Goal: Navigation & Orientation: Find specific page/section

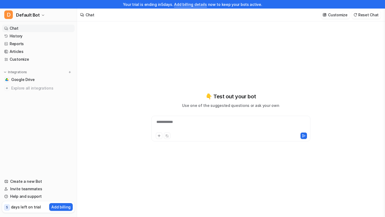
type textarea "**********"
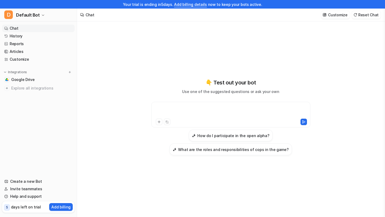
click at [198, 109] on div at bounding box center [231, 111] width 156 height 12
click at [303, 123] on icon at bounding box center [304, 122] width 4 height 4
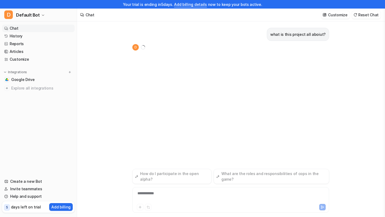
scroll to position [9, 0]
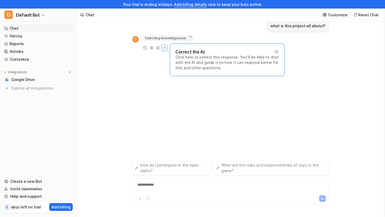
click at [276, 53] on icon at bounding box center [276, 52] width 4 height 4
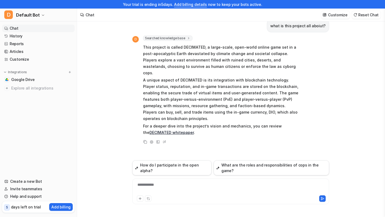
click at [198, 184] on div "**********" at bounding box center [231, 188] width 194 height 12
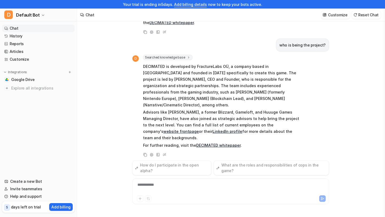
scroll to position [97, 0]
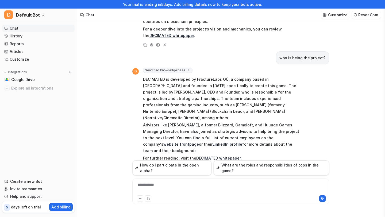
click at [179, 187] on div "**********" at bounding box center [231, 188] width 194 height 12
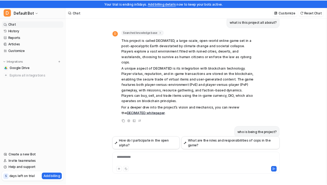
scroll to position [0, 0]
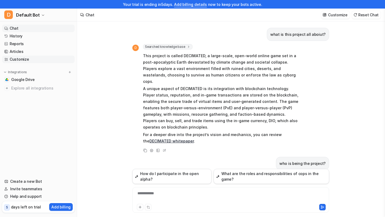
click at [21, 59] on link "Customize" at bounding box center [38, 59] width 72 height 7
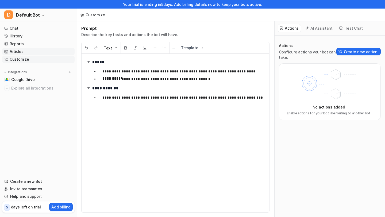
click at [20, 51] on link "Articles" at bounding box center [38, 51] width 72 height 7
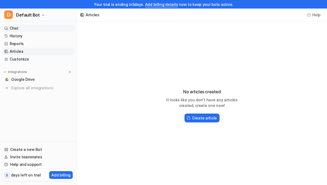
click at [20, 28] on link "Chat" at bounding box center [38, 28] width 72 height 7
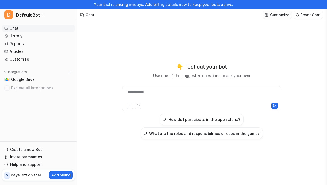
click at [277, 15] on p "Customize" at bounding box center [279, 15] width 19 height 6
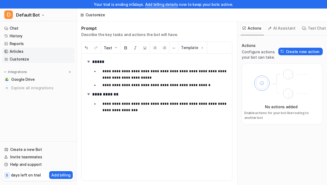
click at [22, 52] on link "Articles" at bounding box center [38, 51] width 72 height 7
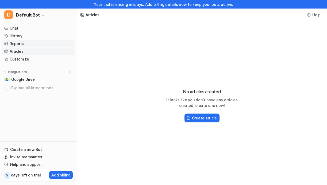
click at [21, 44] on link "Reports" at bounding box center [38, 43] width 72 height 7
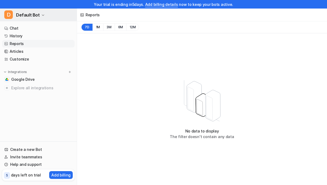
click at [41, 15] on icon "button" at bounding box center [42, 15] width 3 height 3
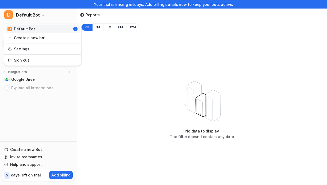
click at [75, 27] on icon at bounding box center [75, 29] width 4 height 4
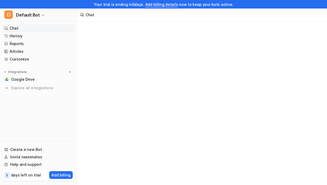
click at [61, 28] on link "Chat" at bounding box center [38, 28] width 72 height 7
